Goal: Information Seeking & Learning: Find specific fact

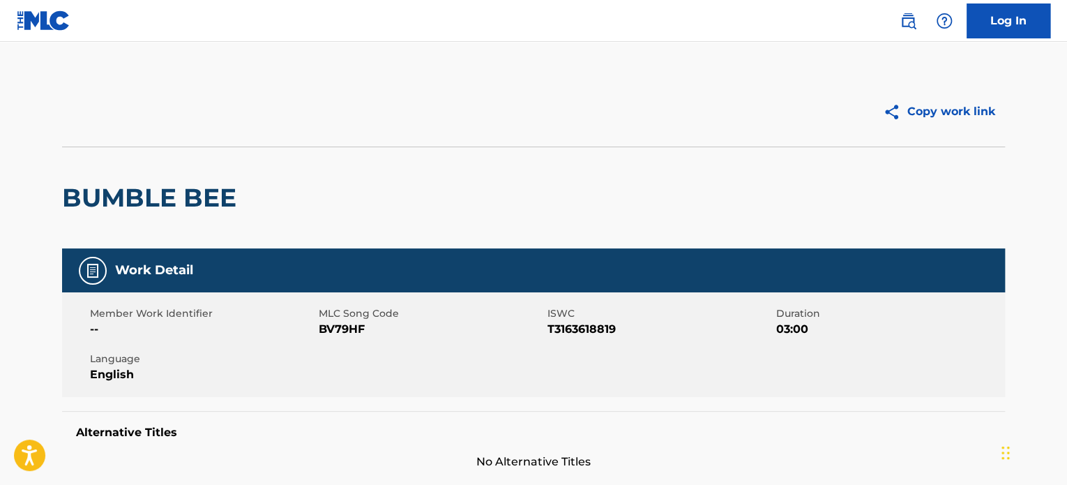
drag, startPoint x: 915, startPoint y: 19, endPoint x: 907, endPoint y: 22, distance: 8.4
click at [915, 19] on img at bounding box center [908, 21] width 17 height 17
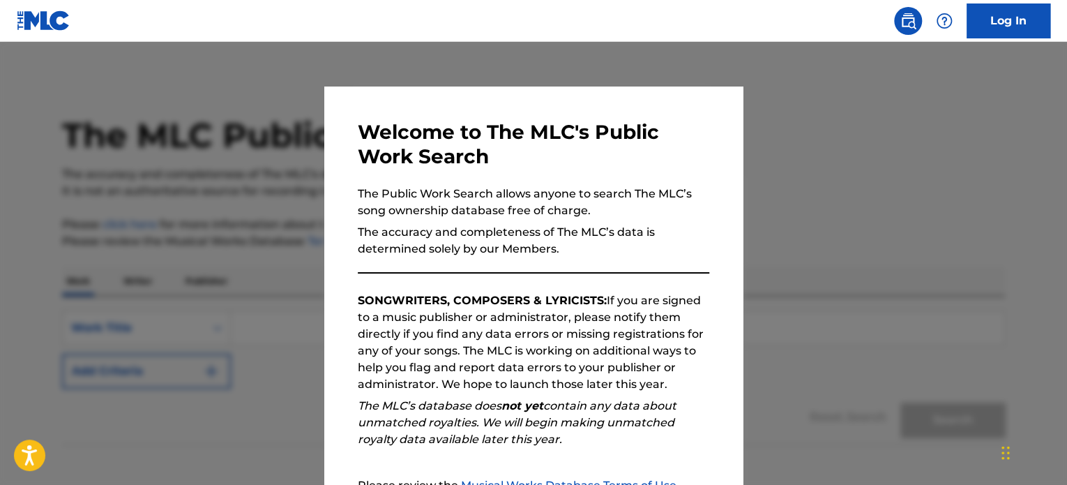
click at [795, 182] on div at bounding box center [533, 284] width 1067 height 485
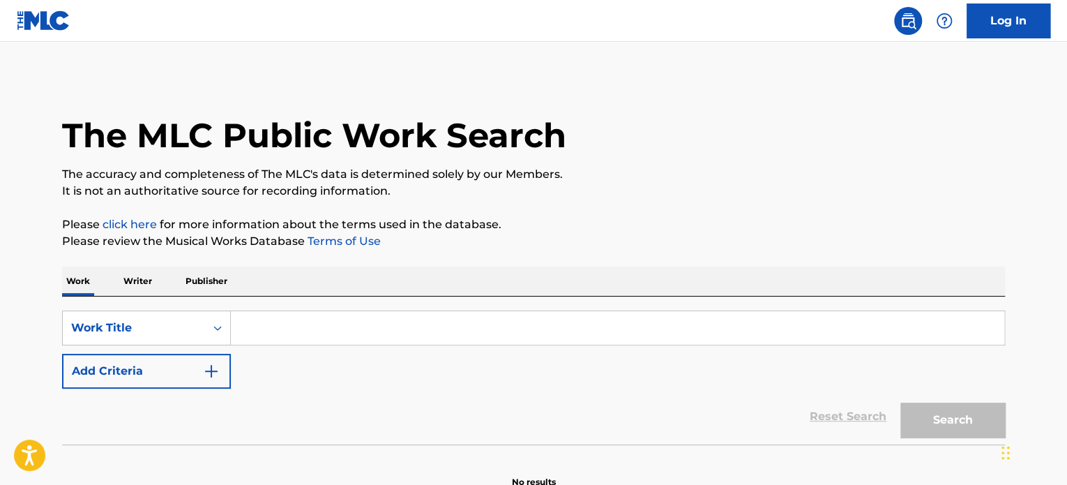
paste input "DON'T DREAM IT'S OVER"
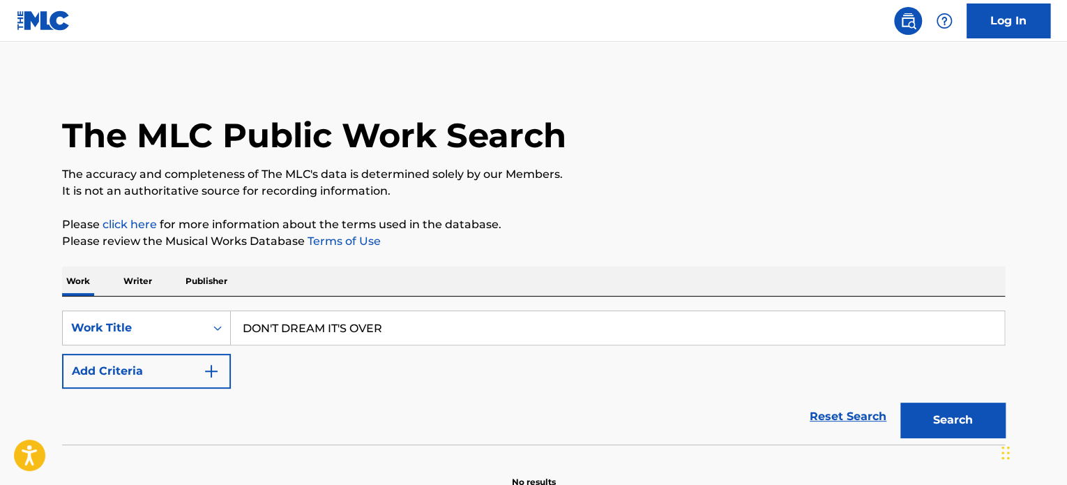
type input "DON'T DREAM IT'S OVER"
click at [140, 373] on button "Add Criteria" at bounding box center [146, 371] width 169 height 35
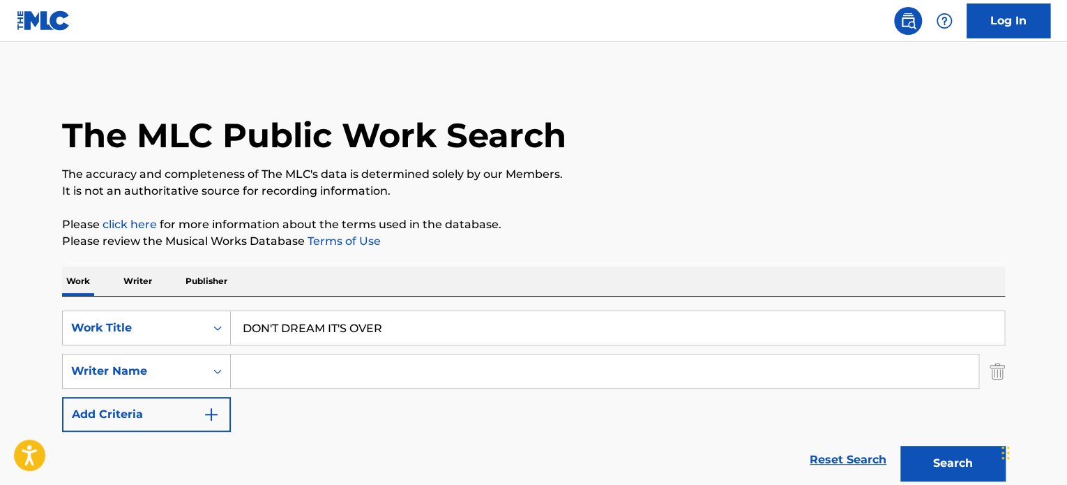
click at [269, 363] on input "Search Form" at bounding box center [605, 370] width 748 height 33
paste input "[PERSON_NAME] [PERSON_NAME]"
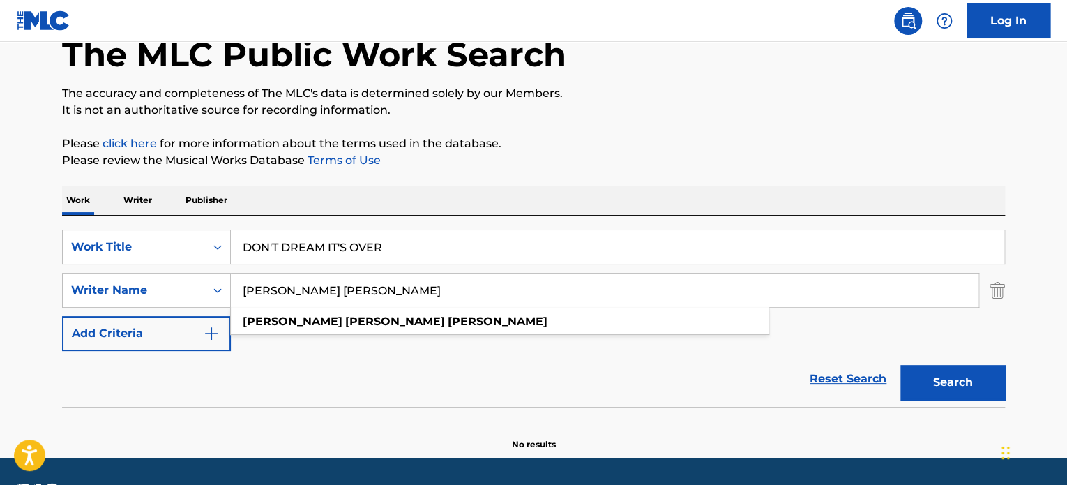
scroll to position [120, 0]
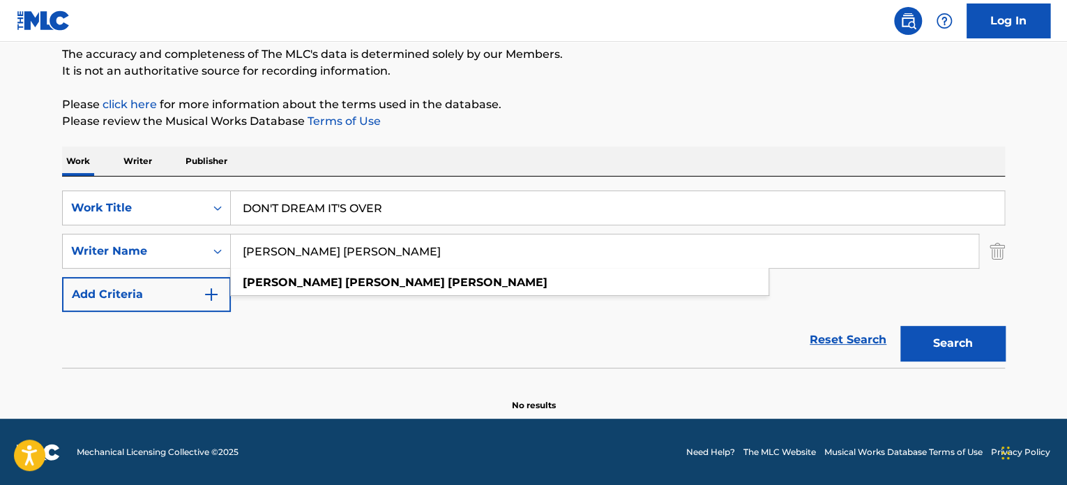
type input "[PERSON_NAME] [PERSON_NAME]"
click at [968, 351] on button "Search" at bounding box center [953, 343] width 105 height 35
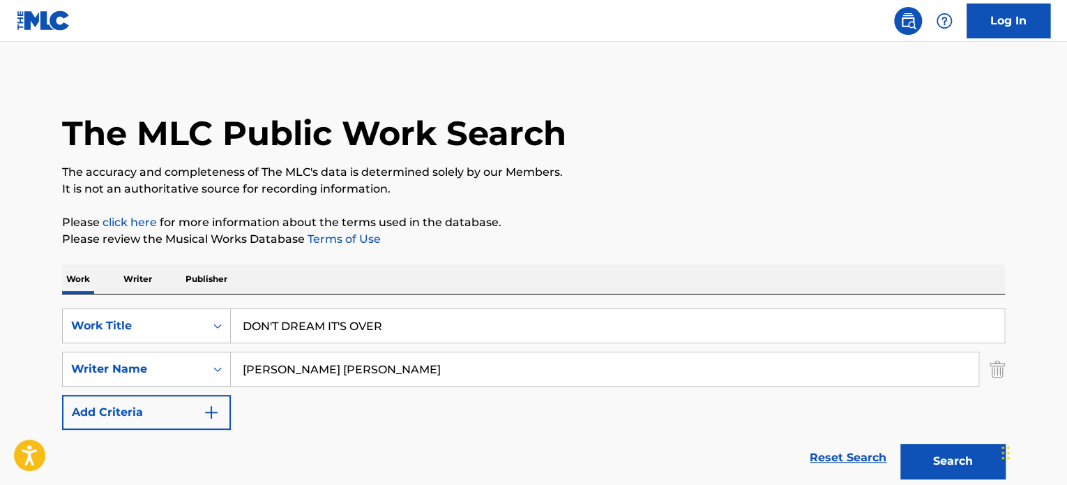
scroll to position [0, 0]
